Goal: Book appointment/travel/reservation

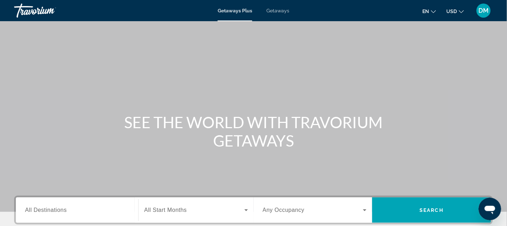
click at [109, 212] on input "Destination All Destinations" at bounding box center [77, 210] width 104 height 8
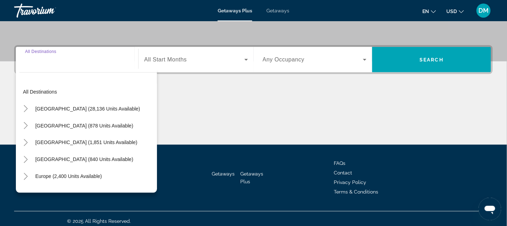
scroll to position [155, 0]
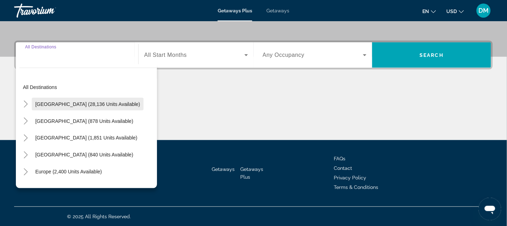
click at [99, 106] on span "Search widget" at bounding box center [88, 104] width 112 height 17
type input "**********"
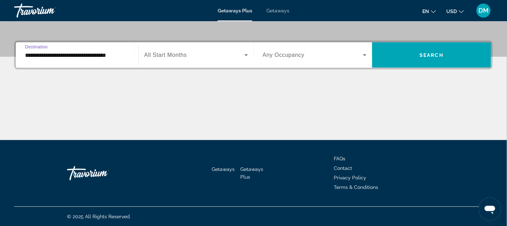
click at [206, 59] on span "Search widget" at bounding box center [194, 55] width 100 height 8
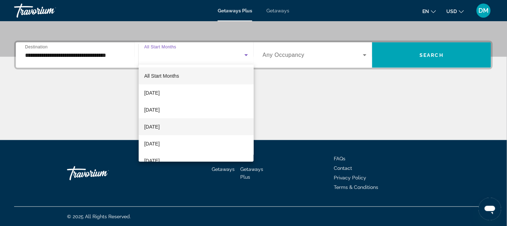
click at [160, 126] on span "[DATE]" at bounding box center [152, 126] width 16 height 8
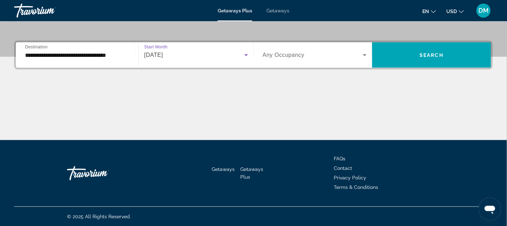
click at [365, 54] on icon "Search widget" at bounding box center [365, 55] width 4 height 2
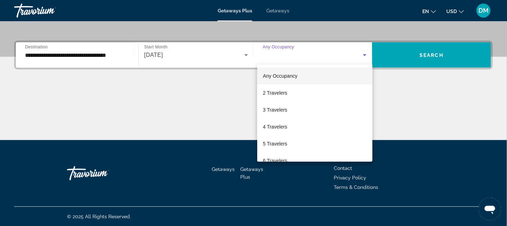
click at [390, 74] on div at bounding box center [253, 113] width 507 height 226
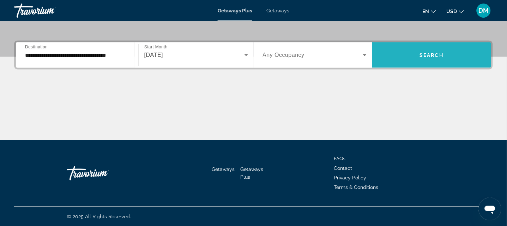
click at [437, 58] on span "Search widget" at bounding box center [431, 55] width 119 height 17
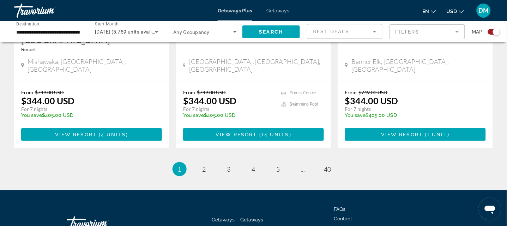
scroll to position [1176, 0]
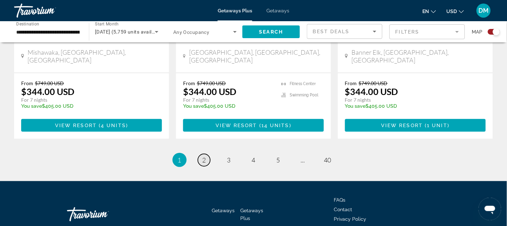
click at [199, 154] on link "page 2" at bounding box center [204, 160] width 12 height 12
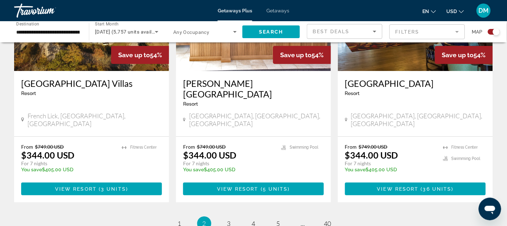
scroll to position [1104, 0]
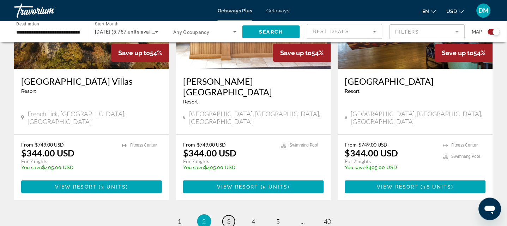
click at [227, 217] on span "3" at bounding box center [229, 221] width 4 height 8
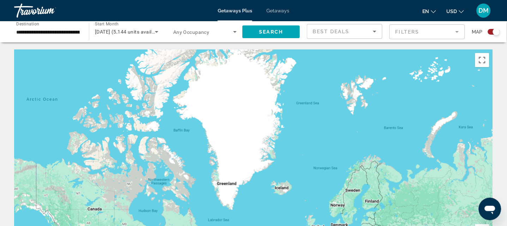
click at [79, 31] on input "**********" at bounding box center [47, 32] width 63 height 8
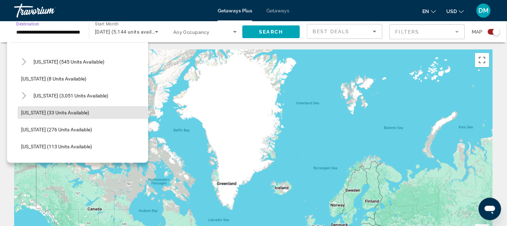
scroll to position [82, 0]
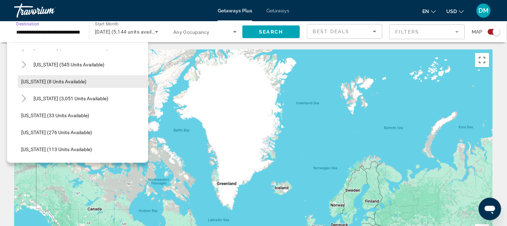
click at [78, 79] on span "[US_STATE] (8 units available)" at bounding box center [53, 82] width 65 height 6
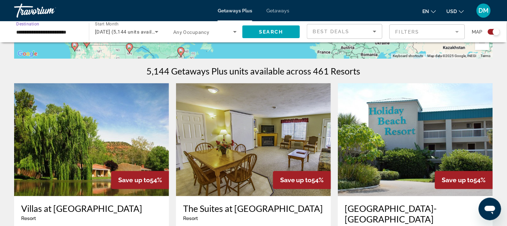
scroll to position [197, 0]
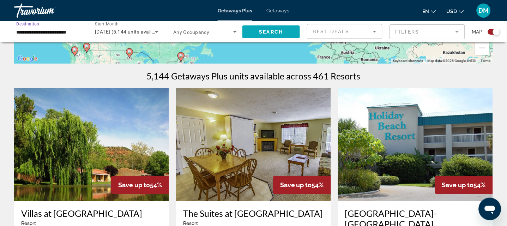
click at [266, 29] on span "Search" at bounding box center [271, 32] width 24 height 6
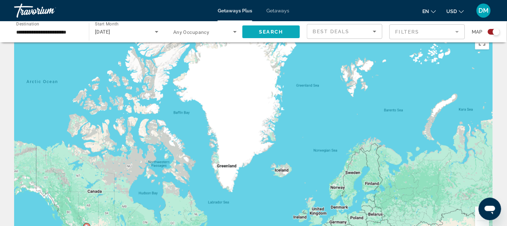
scroll to position [11, 0]
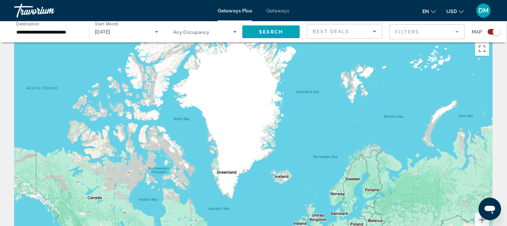
click at [86, 31] on div "Start Month All Start Months [DATE]" at bounding box center [124, 31] width 79 height 21
click at [78, 30] on input "**********" at bounding box center [47, 32] width 63 height 8
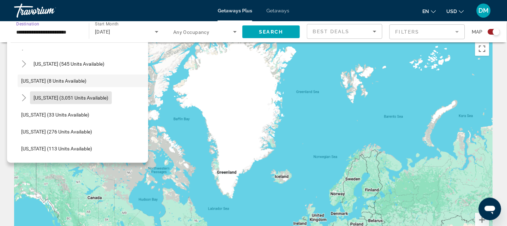
scroll to position [84, 0]
click at [93, 97] on span "[US_STATE] (3,051 units available)" at bounding box center [71, 97] width 75 height 6
type input "**********"
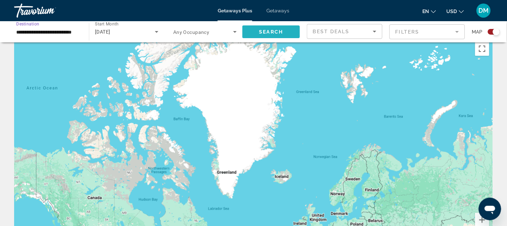
click at [271, 30] on span "Search" at bounding box center [271, 32] width 24 height 6
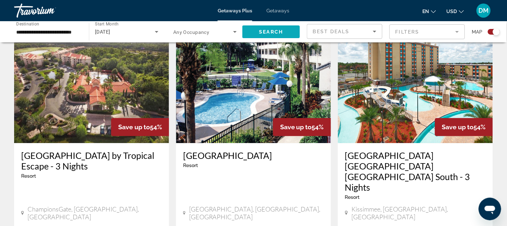
scroll to position [258, 0]
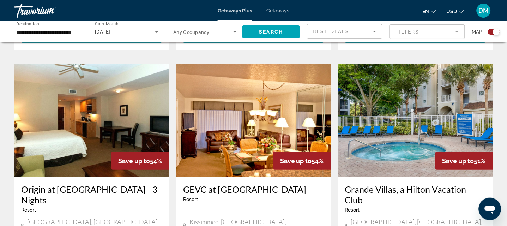
click at [449, 184] on h3 "Grande Villas, a Hilton Vacation Club" at bounding box center [415, 194] width 141 height 21
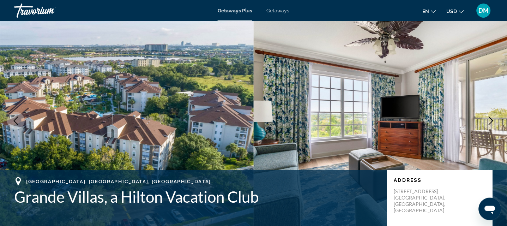
scroll to position [7, 0]
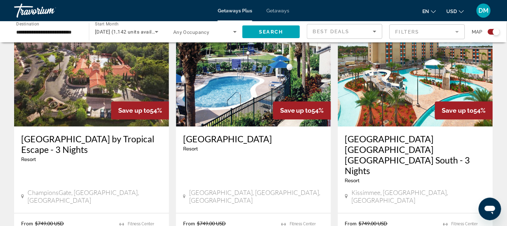
click at [430, 189] on div "Kissimmee, [GEOGRAPHIC_DATA], [GEOGRAPHIC_DATA]" at bounding box center [415, 197] width 141 height 17
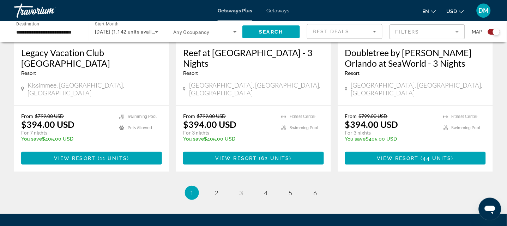
scroll to position [1187, 0]
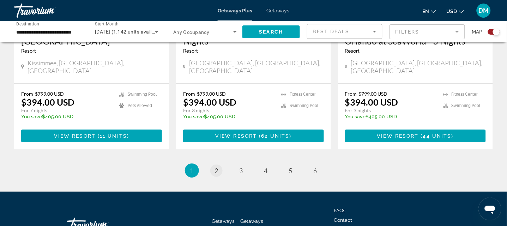
click at [213, 164] on link "page 2" at bounding box center [216, 170] width 12 height 12
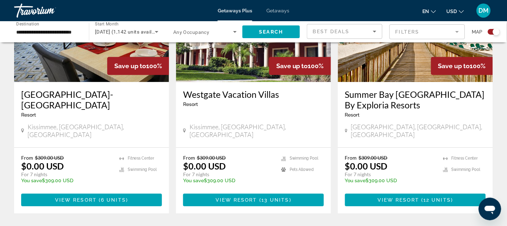
scroll to position [325, 0]
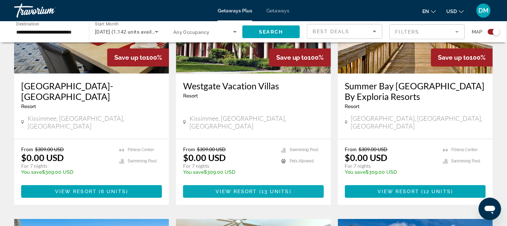
click at [292, 185] on span "Main content" at bounding box center [253, 191] width 141 height 17
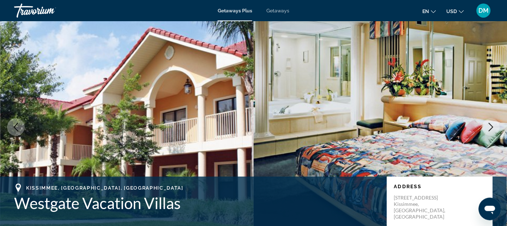
click at [282, 11] on span "Getaways" at bounding box center [277, 11] width 23 height 6
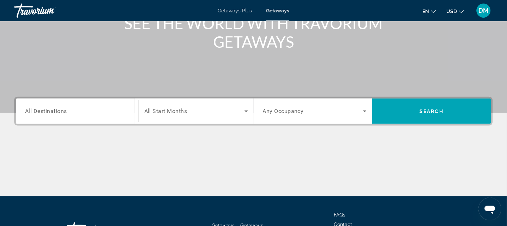
scroll to position [99, 0]
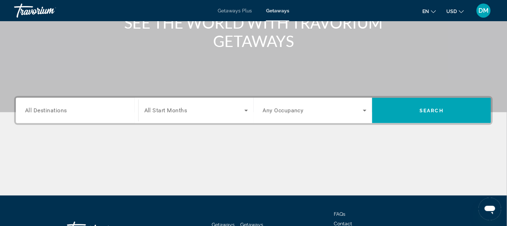
click at [354, 171] on div "Main content" at bounding box center [253, 168] width 479 height 53
click at [99, 113] on input "Destination All Destinations" at bounding box center [77, 111] width 104 height 8
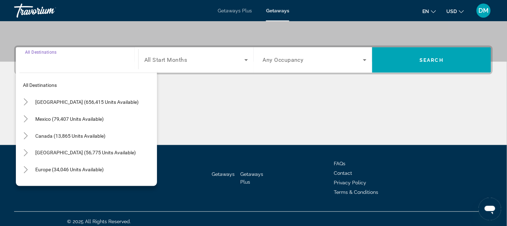
scroll to position [155, 0]
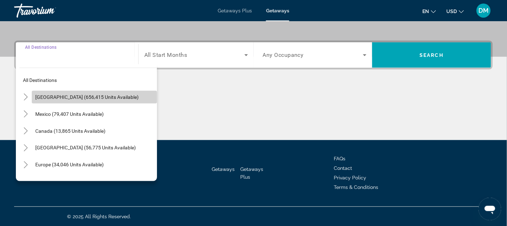
click at [103, 99] on span "[GEOGRAPHIC_DATA] (656,415 units available)" at bounding box center [86, 97] width 103 height 6
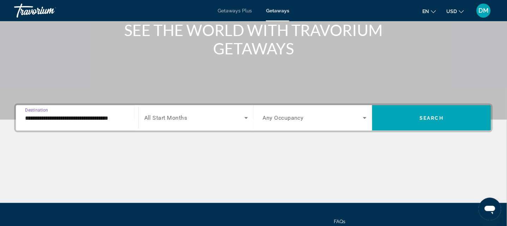
click at [106, 118] on input "**********" at bounding box center [77, 118] width 104 height 8
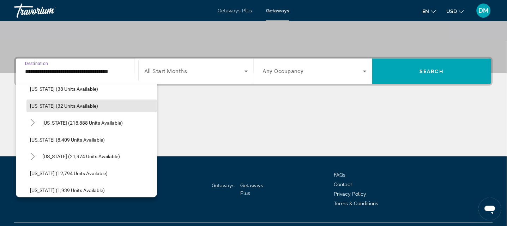
scroll to position [126, 0]
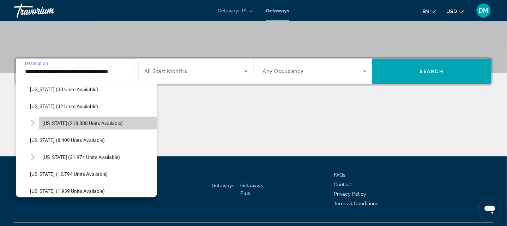
click at [103, 125] on span "[US_STATE] (218,888 units available)" at bounding box center [82, 123] width 80 height 6
type input "**********"
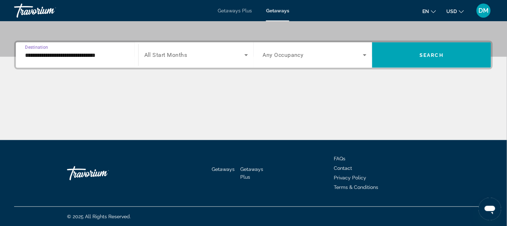
click at [236, 53] on span "Search widget" at bounding box center [194, 55] width 100 height 8
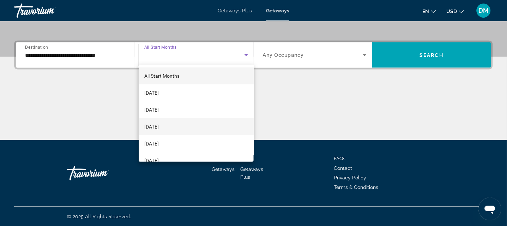
click at [159, 128] on span "[DATE]" at bounding box center [151, 126] width 14 height 8
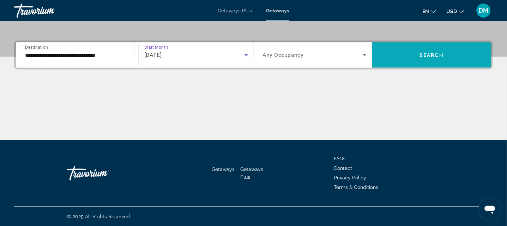
click at [445, 57] on span "Search widget" at bounding box center [431, 55] width 119 height 17
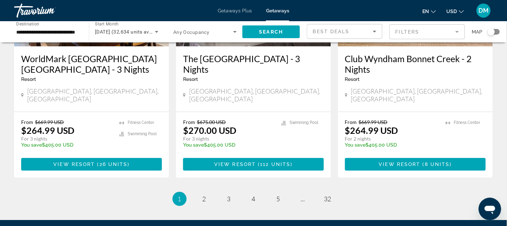
scroll to position [932, 0]
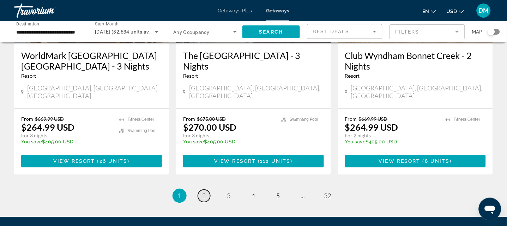
click at [208, 189] on link "page 2" at bounding box center [204, 195] width 12 height 12
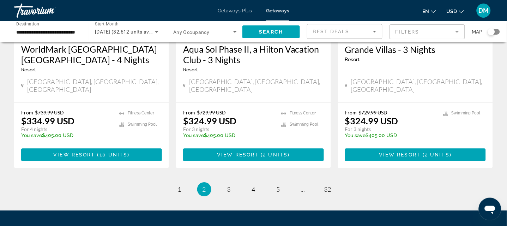
scroll to position [940, 0]
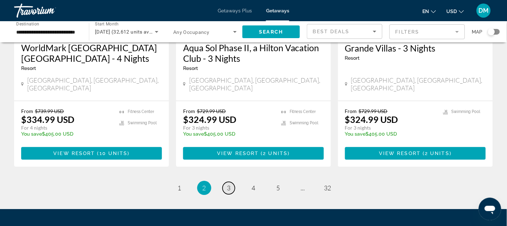
click at [230, 182] on link "page 3" at bounding box center [229, 188] width 12 height 12
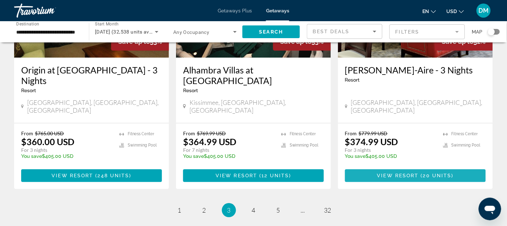
scroll to position [911, 0]
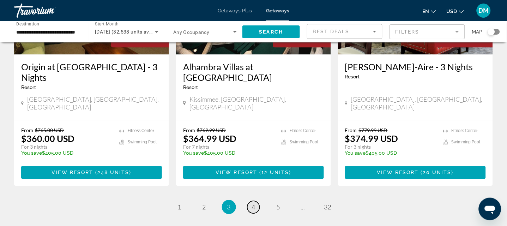
click at [251, 201] on link "page 4" at bounding box center [253, 207] width 12 height 12
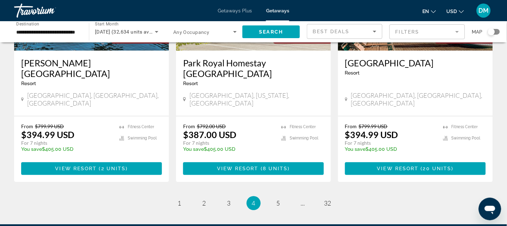
scroll to position [895, 0]
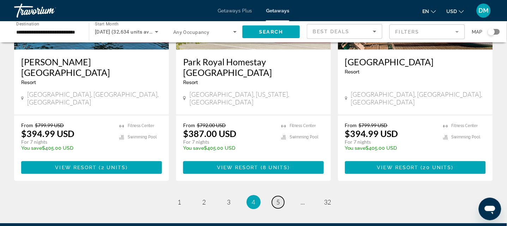
click at [276, 198] on span "5" at bounding box center [278, 202] width 4 height 8
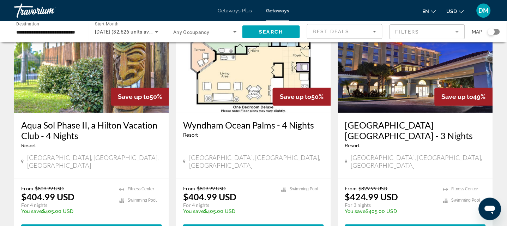
scroll to position [853, 0]
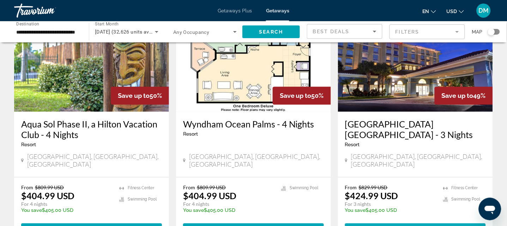
click at [421, 221] on span "Main content" at bounding box center [415, 229] width 141 height 17
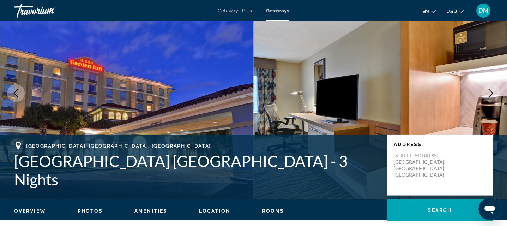
scroll to position [50, 0]
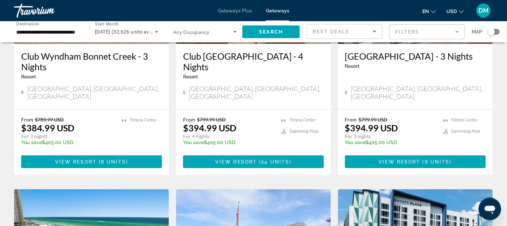
scroll to position [396, 0]
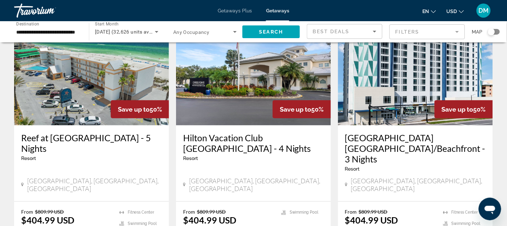
click at [393, 208] on p "From $809.99 USD" at bounding box center [390, 211] width 91 height 6
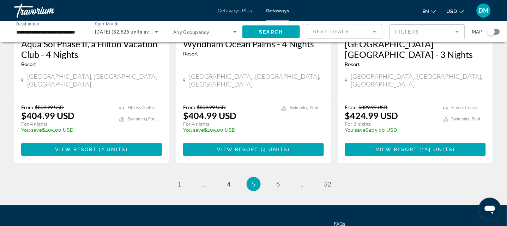
scroll to position [934, 0]
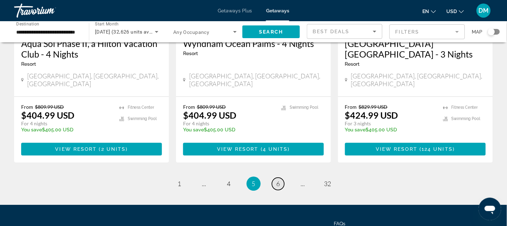
click at [277, 177] on link "page 6" at bounding box center [278, 183] width 12 height 12
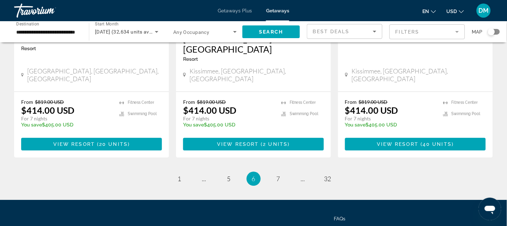
scroll to position [957, 0]
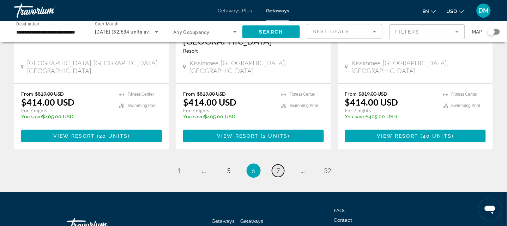
click at [281, 164] on link "page 7" at bounding box center [278, 170] width 12 height 12
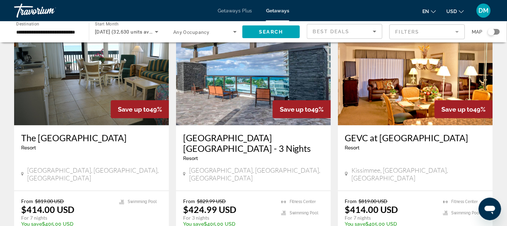
scroll to position [563, 0]
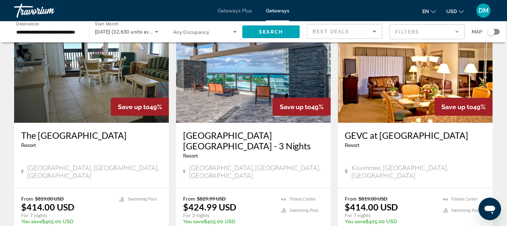
click at [437, 195] on div "From $819.00 USD $414.00 USD For 7 nights You save $405.00 USD temp 3.9 [GEOGRA…" at bounding box center [415, 212] width 141 height 34
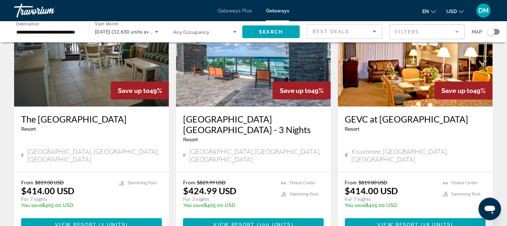
scroll to position [582, 0]
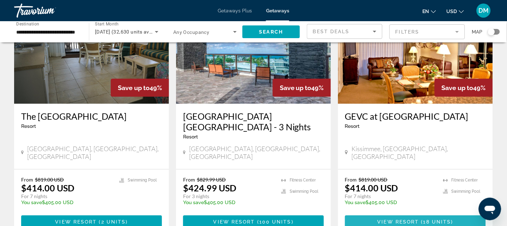
click at [466, 213] on span "Main content" at bounding box center [415, 221] width 141 height 17
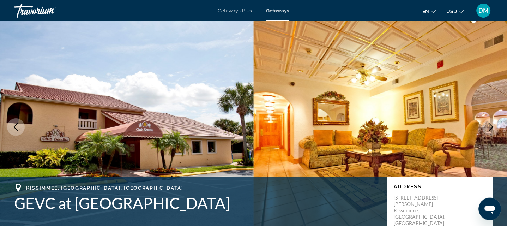
click at [466, 190] on div "Address [STREET_ADDRESS][PERSON_NAME]" at bounding box center [440, 204] width 92 height 43
